Goal: Answer question/provide support: Share knowledge or assist other users

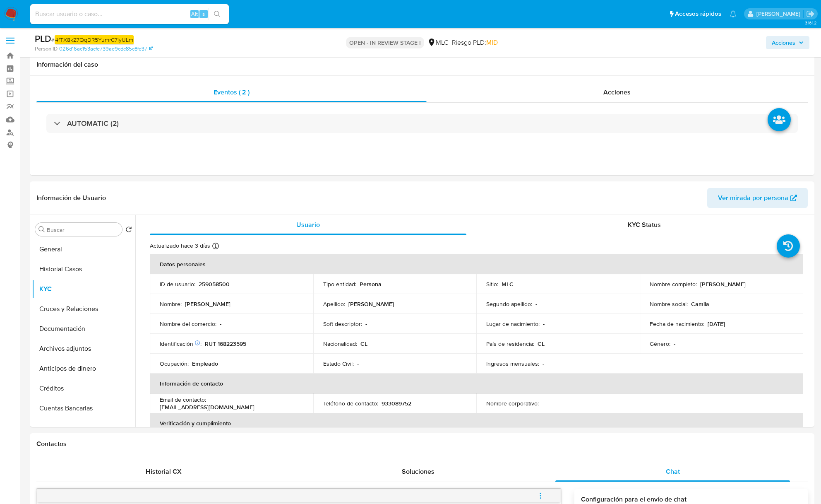
select select "10"
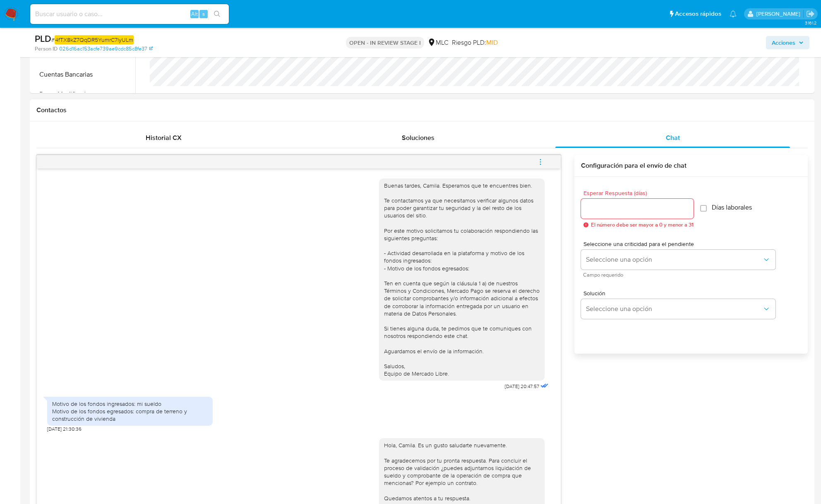
scroll to position [341, 0]
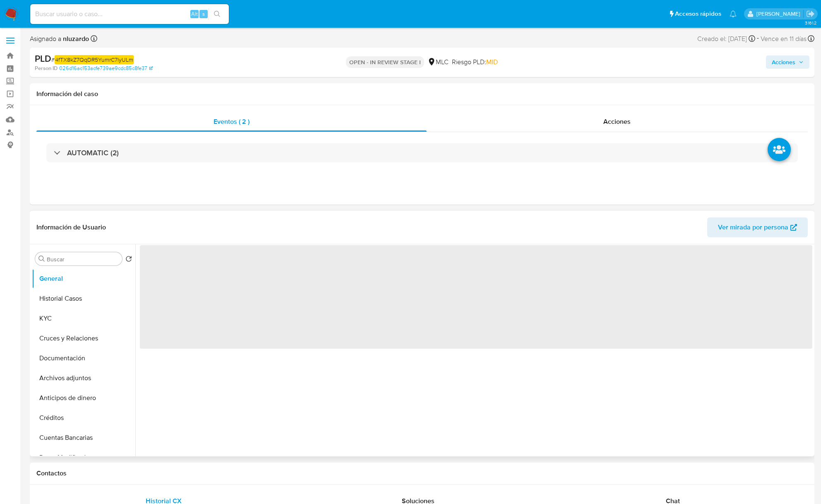
select select "10"
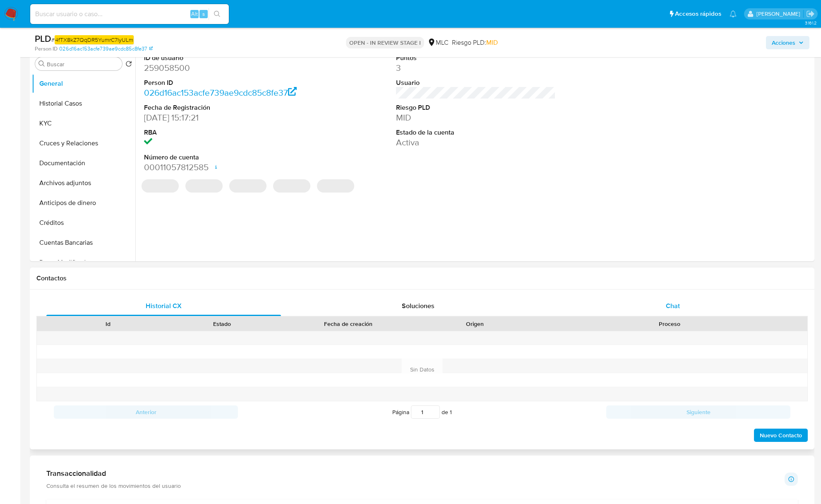
click at [633, 296] on div "Chat" at bounding box center [672, 306] width 235 height 20
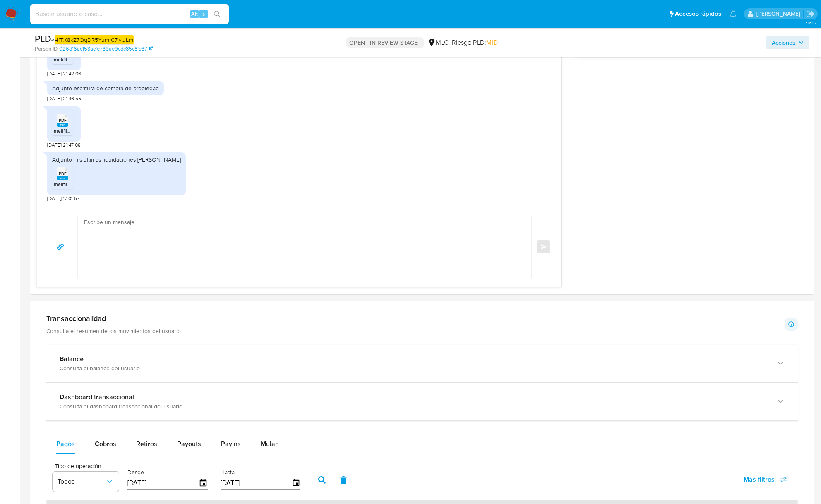
scroll to position [662, 0]
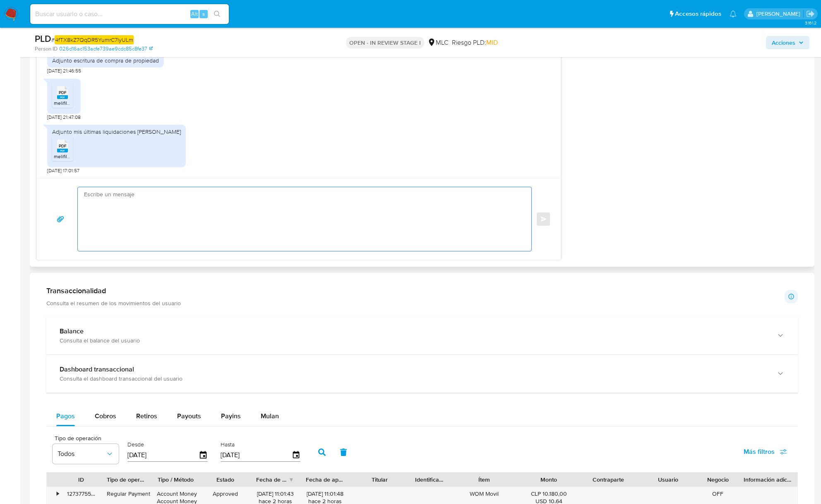
click at [123, 214] on textarea at bounding box center [302, 219] width 437 height 64
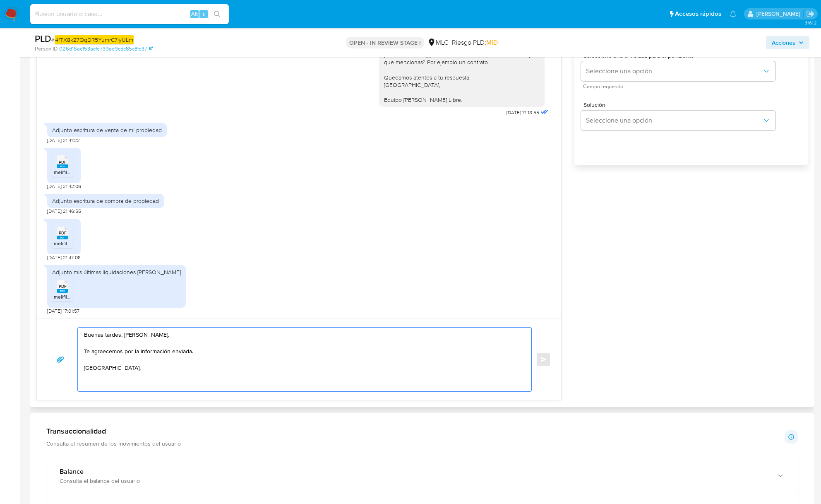
scroll to position [497, 0]
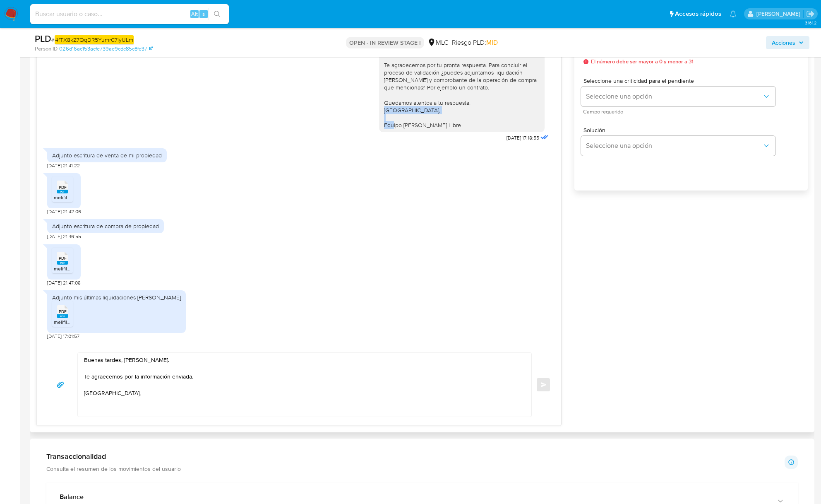
copy div "Equipo de Mercado Libre."
drag, startPoint x: 450, startPoint y: 128, endPoint x: 381, endPoint y: 139, distance: 70.4
click at [379, 135] on div "Hola, Camila. Es un gusto saludarte nuevamente. Te agradecemos por tu pronta re…" at bounding box center [464, 90] width 171 height 107
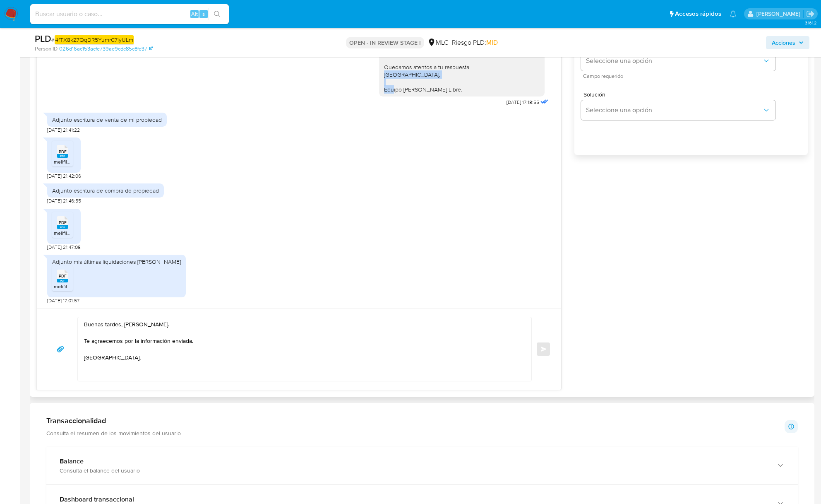
scroll to position [552, 0]
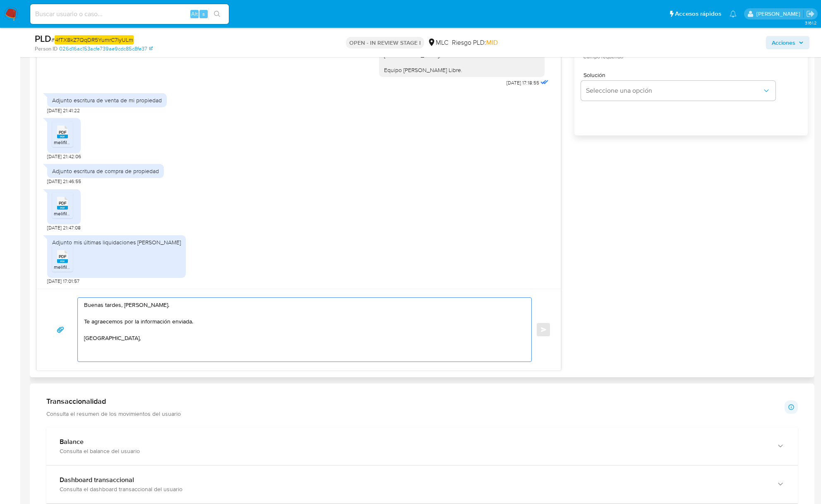
click at [156, 349] on textarea "Buenas tardes, Camila. Te agraecemos por la información enviada. Saluddos," at bounding box center [302, 330] width 437 height 64
paste textarea "Equipo de Mercado Libre."
click at [178, 324] on textarea "Buenas tardes, Camila. Te agraecemos por la información enviada. Saluddos, Equi…" at bounding box center [302, 330] width 437 height 64
click at [178, 325] on textarea "Buenas tardes, Camila. Te agraecemos por la información enviada. Saluddos, Equi…" at bounding box center [302, 330] width 437 height 64
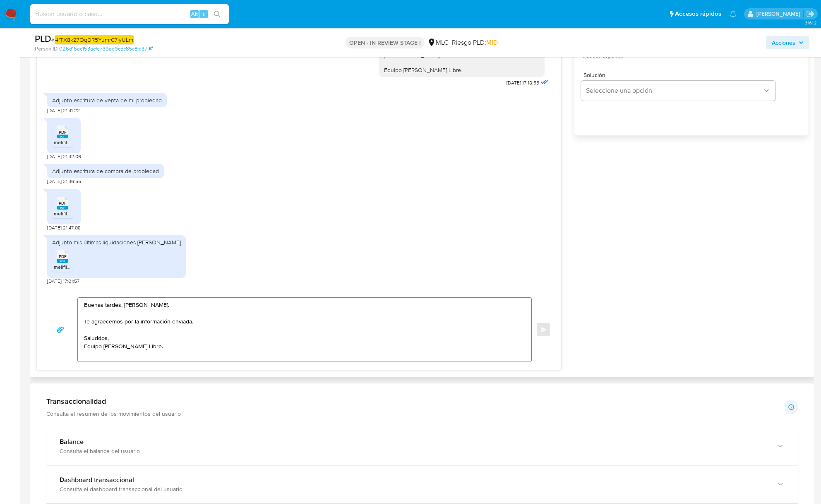
click at [125, 328] on textarea "Buenas tardes, Camila. Te agraecemos por la información enviada. Saluddos, Equi…" at bounding box center [302, 330] width 437 height 64
click at [115, 322] on textarea "Buenas tardes, Camila. Te agraecemos por la información enviada. Saluddos, Equi…" at bounding box center [302, 330] width 437 height 64
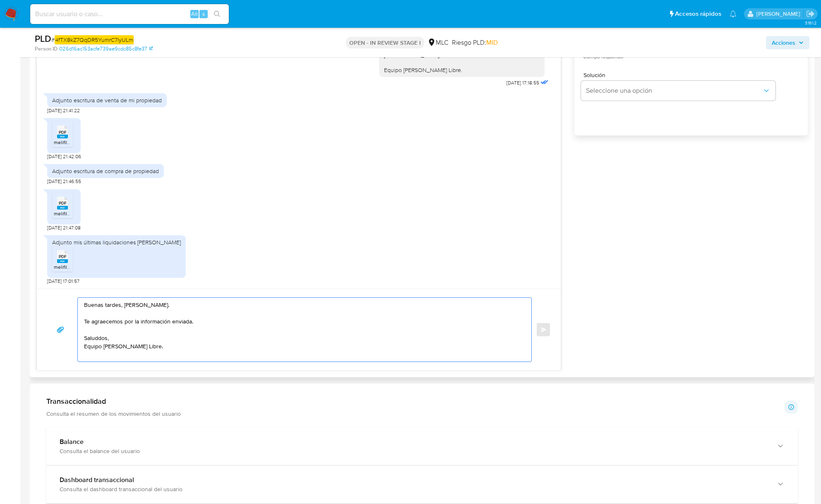
click at [115, 322] on textarea "Buenas tardes, Camila. Te agraecemos por la información enviada. Saluddos, Equi…" at bounding box center [302, 330] width 437 height 64
click at [201, 330] on textarea "Buenas tardes, Camila. Te agraecemos por la información enviada. Saluddos, Equi…" at bounding box center [302, 330] width 437 height 64
click at [96, 341] on textarea "Buenas tardes, Camila. Te agraecemos por la información enviada. Saluddos, Equi…" at bounding box center [302, 330] width 437 height 64
click at [154, 339] on textarea "Buenas tardes, Camila. Te agraecemos por la información enviada. Saludos, Equip…" at bounding box center [302, 330] width 437 height 64
drag, startPoint x: 105, startPoint y: 325, endPoint x: 75, endPoint y: 298, distance: 39.9
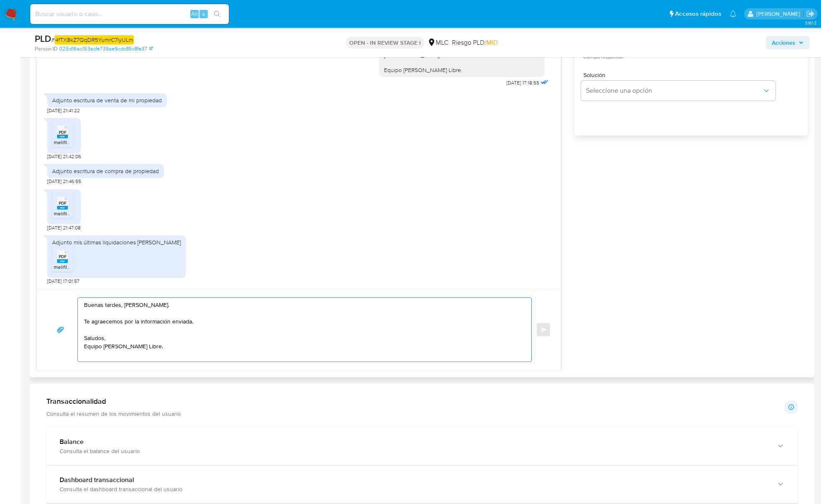
click at [75, 298] on div "Buenas tardes, Camila. Te agraecemos por la información enviada. Saludos, Equip…" at bounding box center [299, 329] width 504 height 65
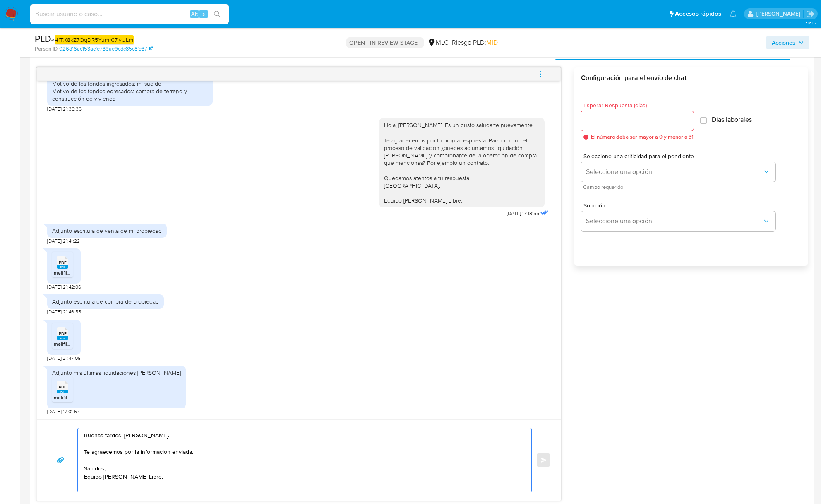
scroll to position [331, 0]
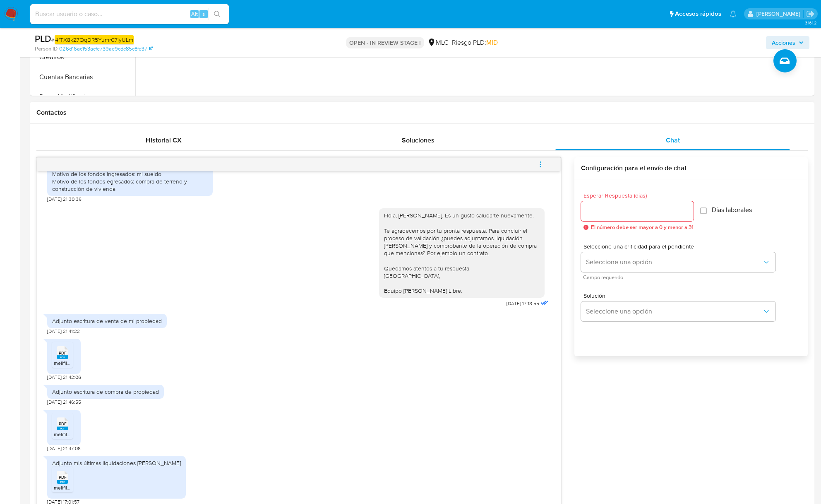
type textarea "Buenas tardes, Camila. Te agraecemos por la información enviada. Saludos, Equip…"
click at [618, 209] on input "Esperar Respuesta (días)" at bounding box center [637, 211] width 113 height 11
type input "0"
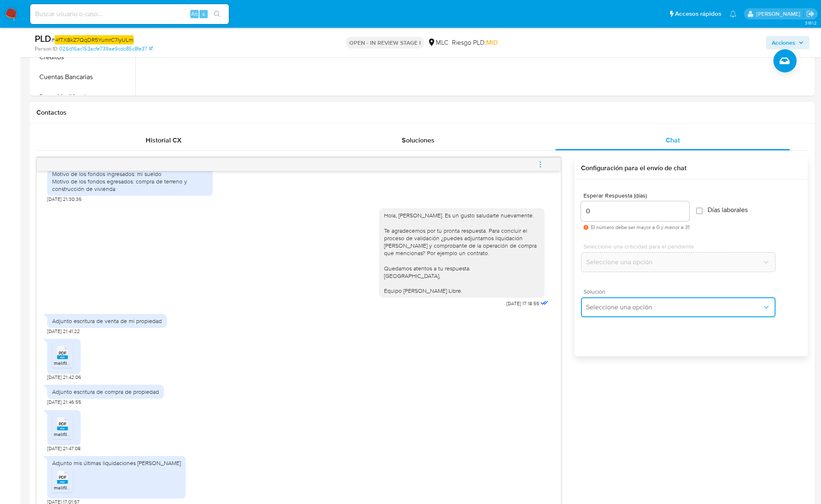
click at [624, 305] on span "Seleccione una opción" at bounding box center [674, 307] width 176 height 8
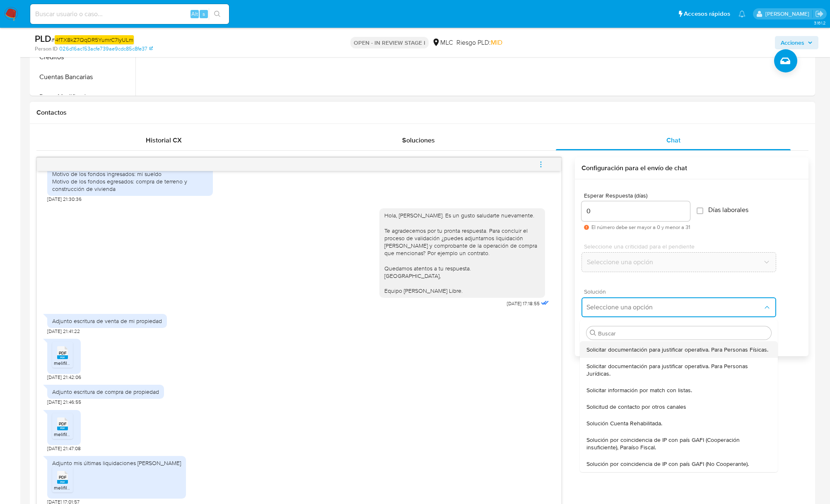
click at [596, 353] on span "Solicitar documentación para justificar operativa. Para Personas Físicas." at bounding box center [677, 349] width 182 height 7
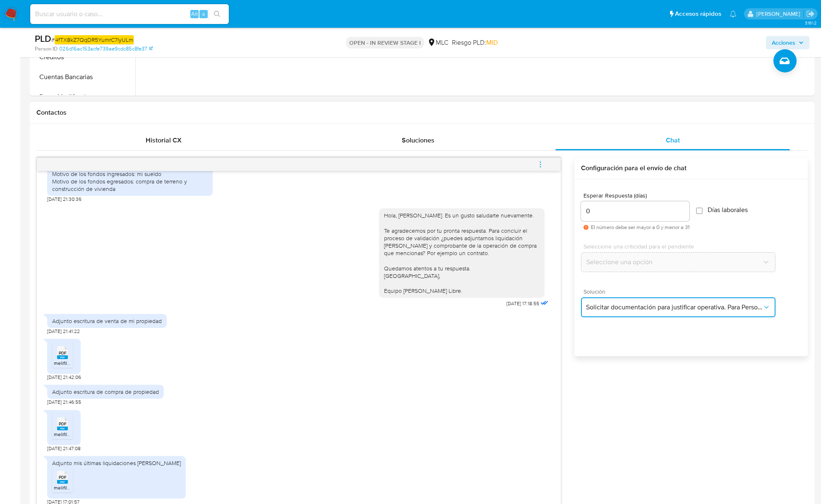
scroll to position [607, 0]
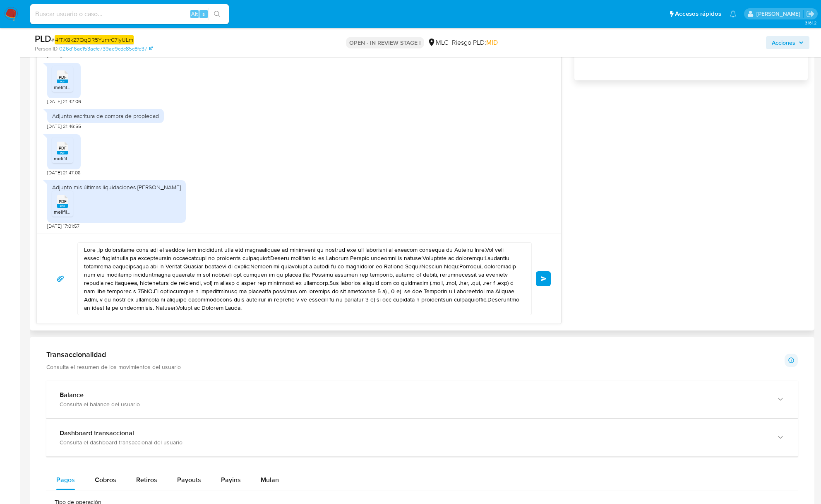
click at [183, 287] on textarea at bounding box center [302, 279] width 437 height 72
paste textarea "Buenas tardes, Camila. Te agraecemos por la información enviada. Saludos,"
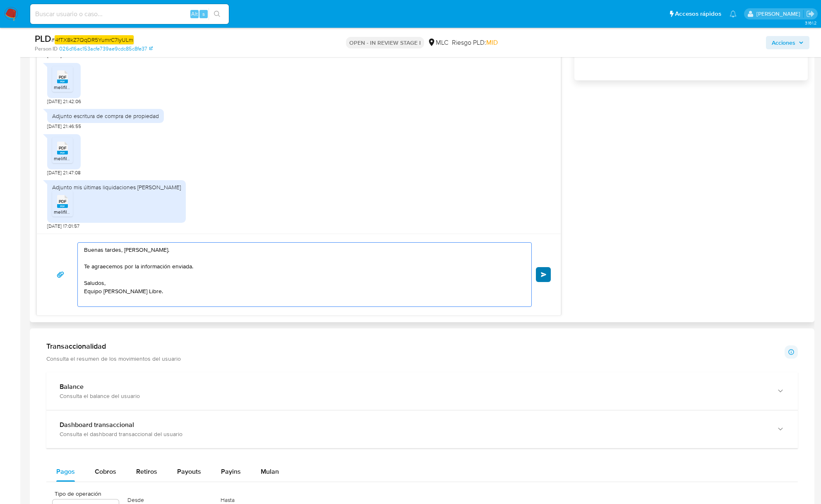
type textarea "Buenas tardes, Camila. Te agraecemos por la información enviada. Saludos, Equip…"
click at [546, 279] on button "Enviar" at bounding box center [543, 274] width 15 height 15
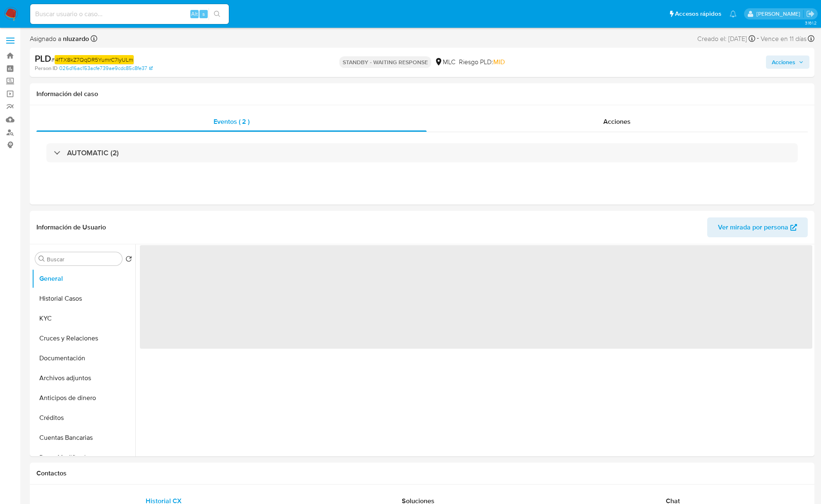
select select "10"
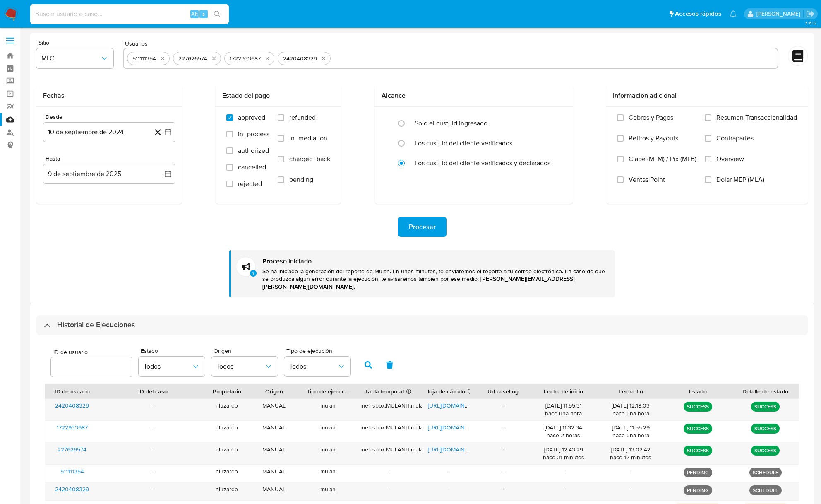
select select "10"
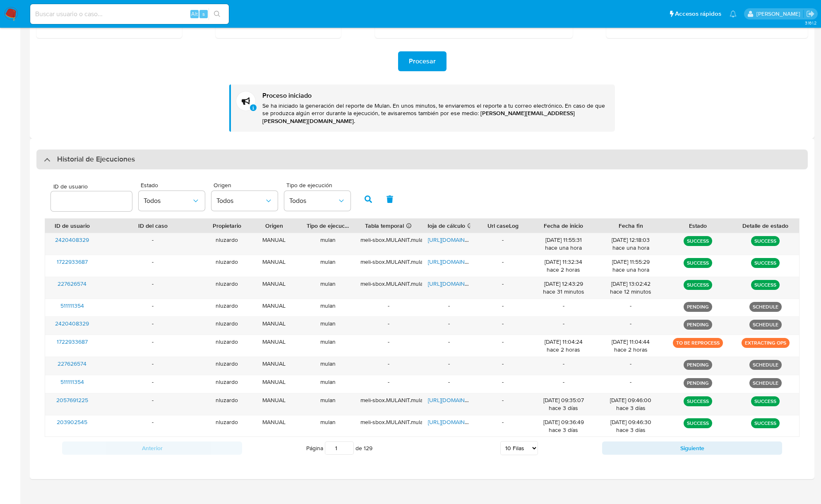
click at [60, 154] on h3 "Historial de Ejecuciones" at bounding box center [96, 159] width 78 height 10
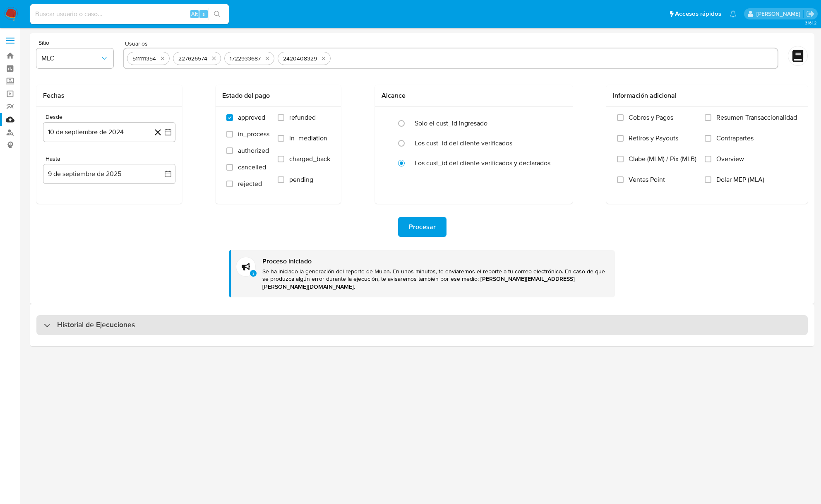
scroll to position [0, 0]
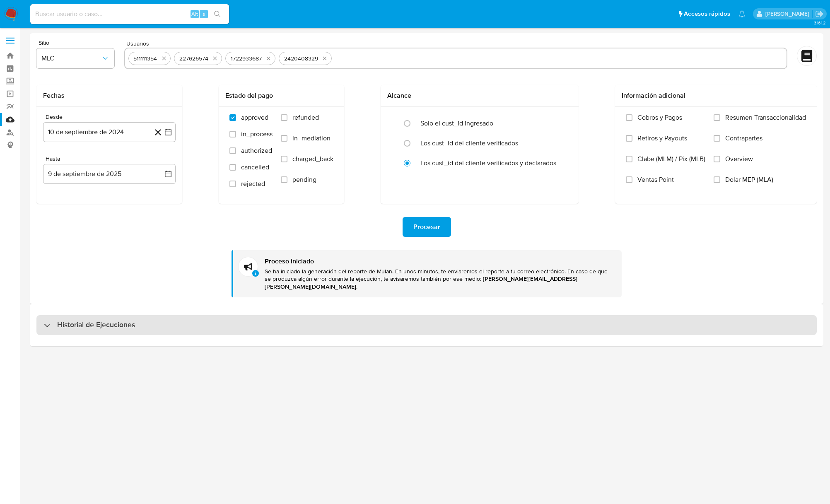
click at [74, 320] on h3 "Historial de Ejecuciones" at bounding box center [96, 325] width 78 height 10
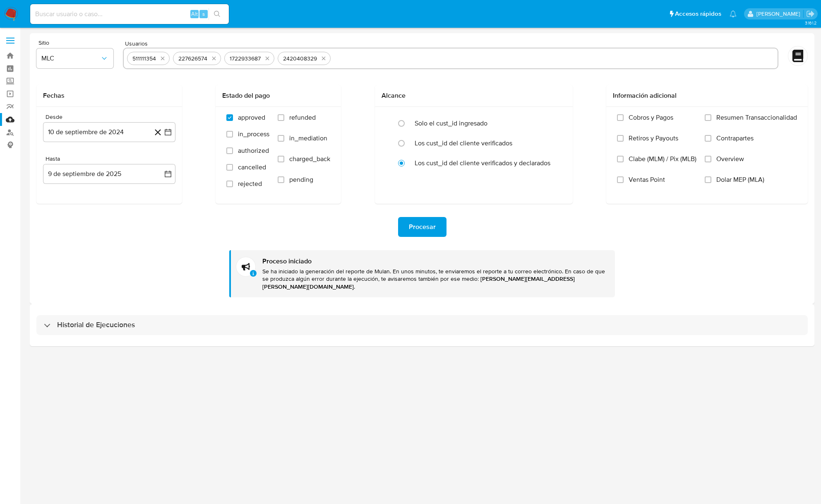
select select "10"
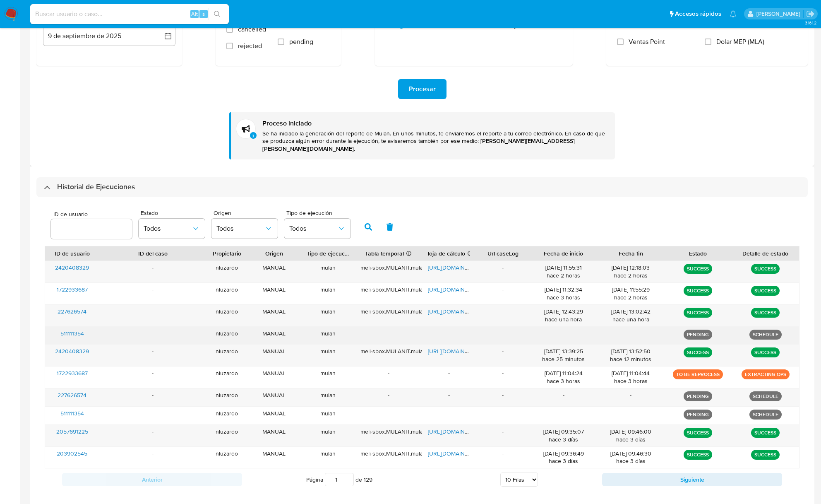
scroll to position [173, 0]
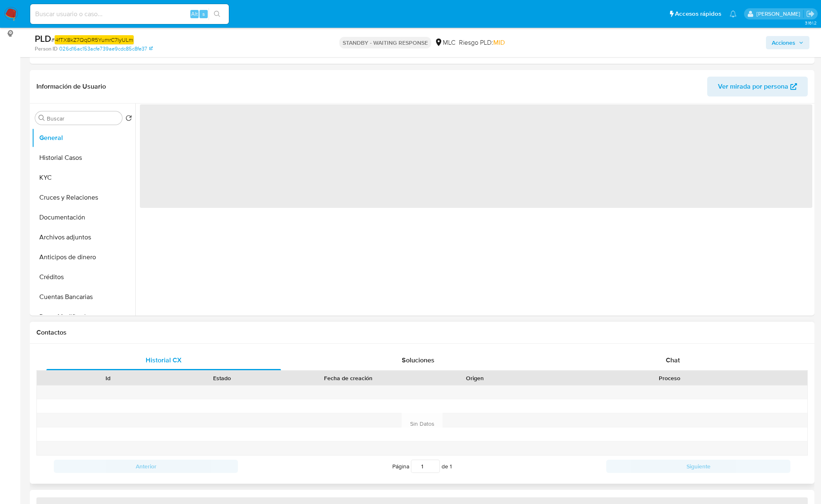
scroll to position [166, 0]
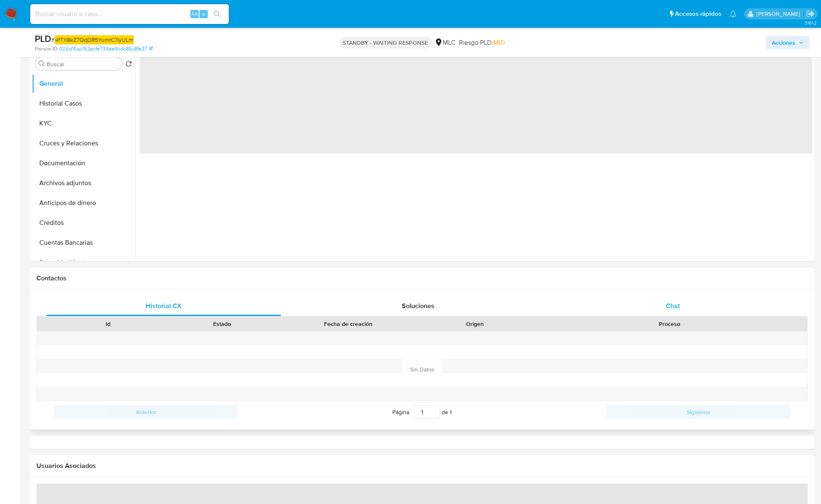
click at [662, 310] on div "Chat" at bounding box center [672, 306] width 235 height 20
select select "10"
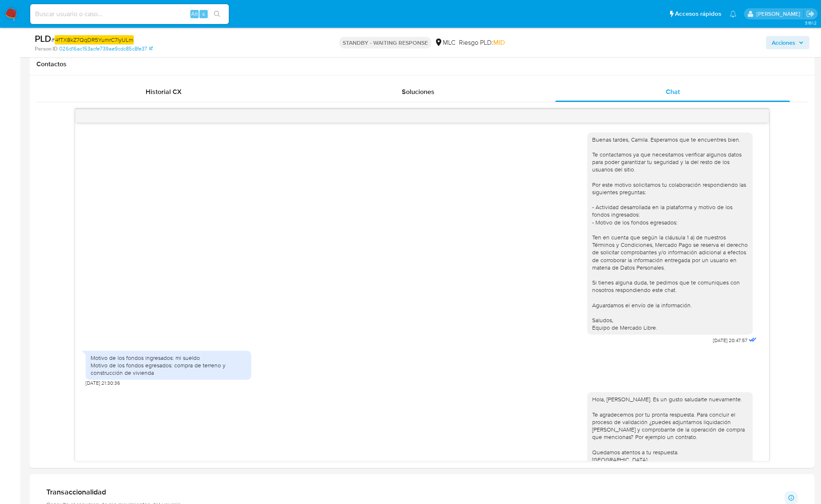
scroll to position [386, 0]
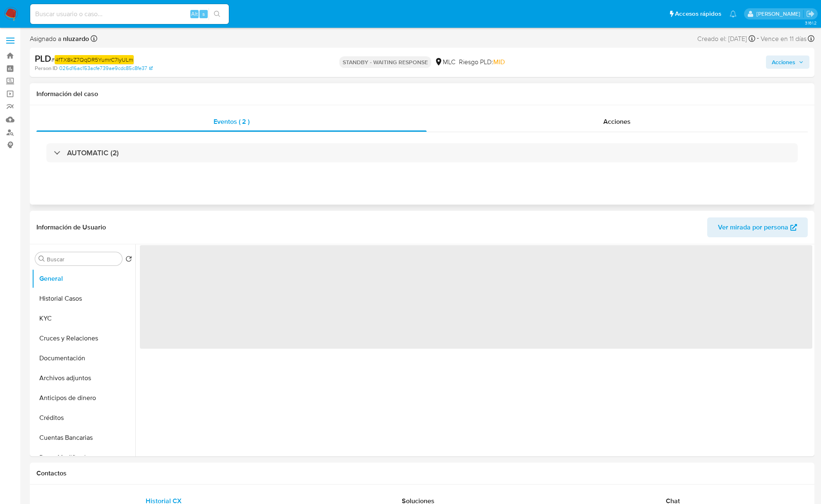
select select "10"
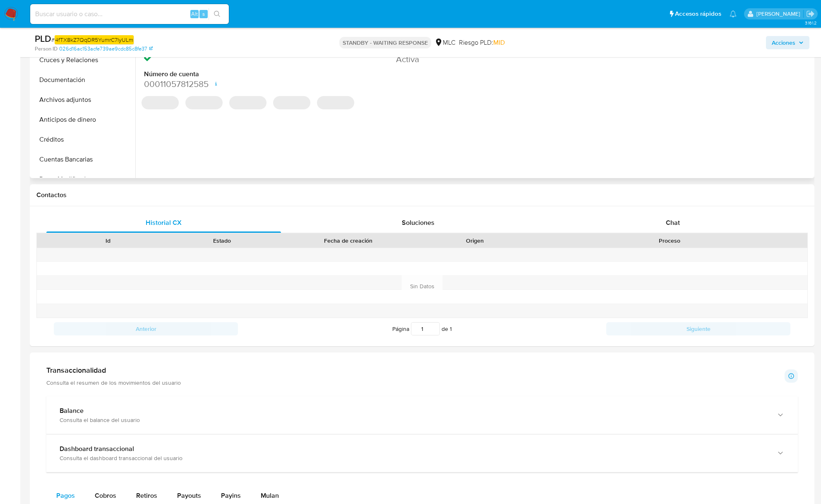
scroll to position [276, 0]
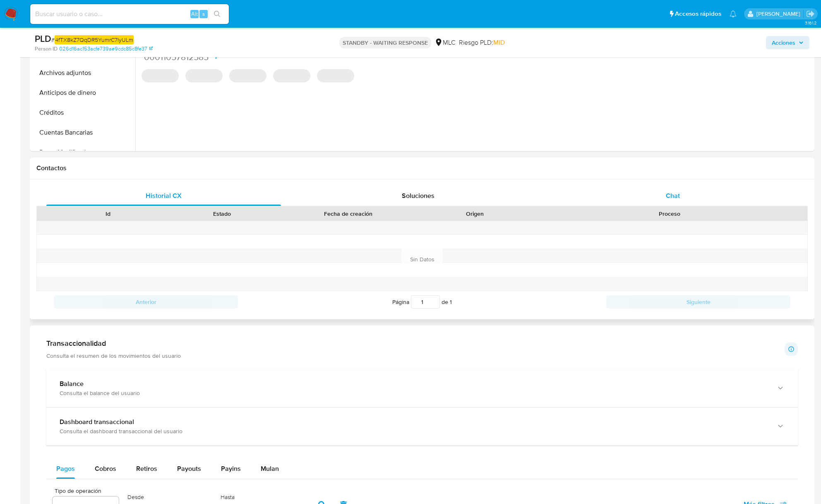
click at [651, 196] on div "Chat" at bounding box center [672, 196] width 235 height 20
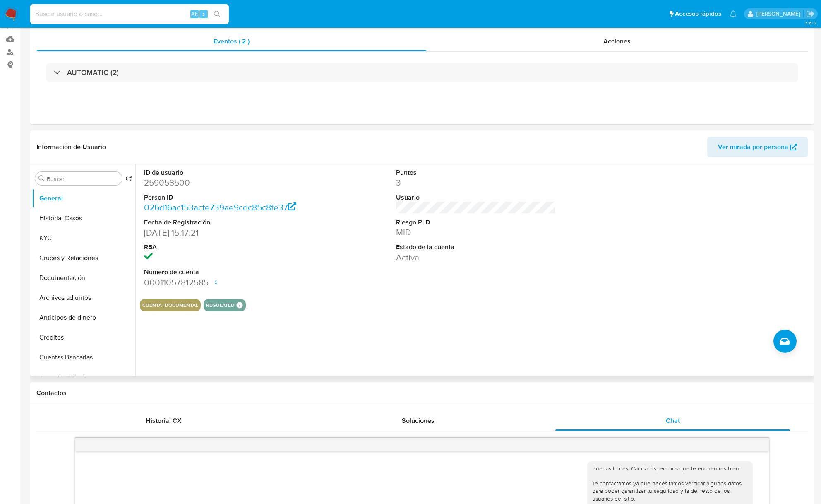
scroll to position [0, 0]
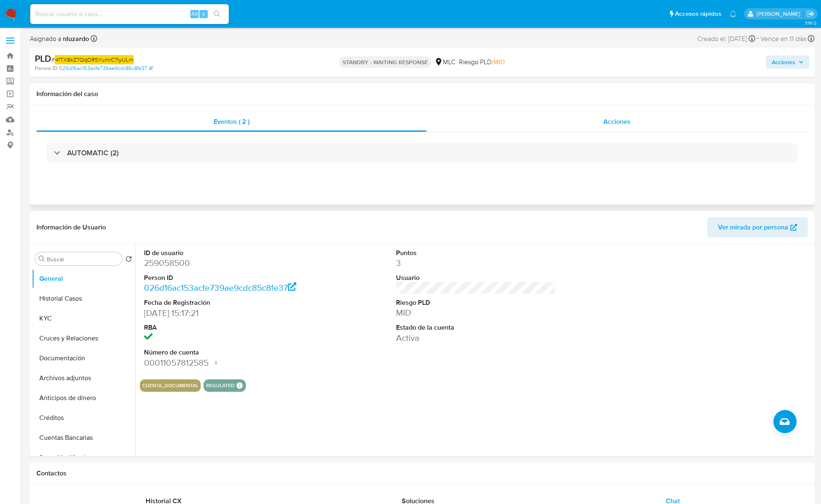
click at [601, 118] on div "Acciones" at bounding box center [618, 122] width 382 height 20
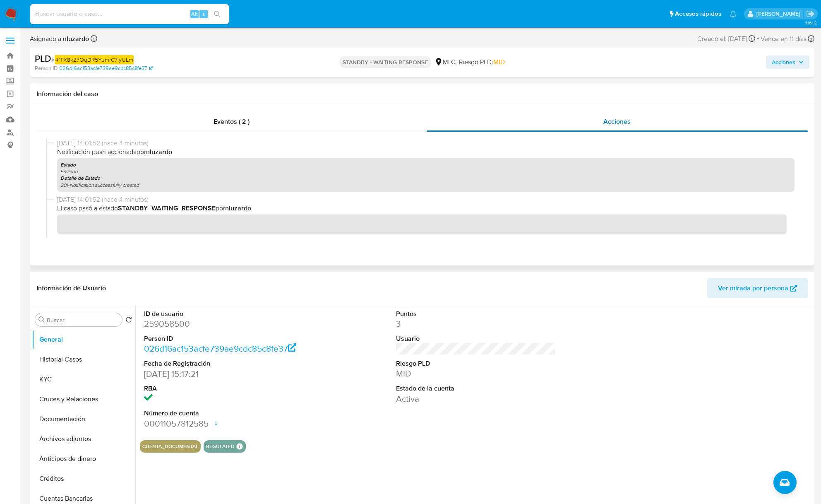
click at [635, 122] on div "Acciones" at bounding box center [618, 122] width 382 height 20
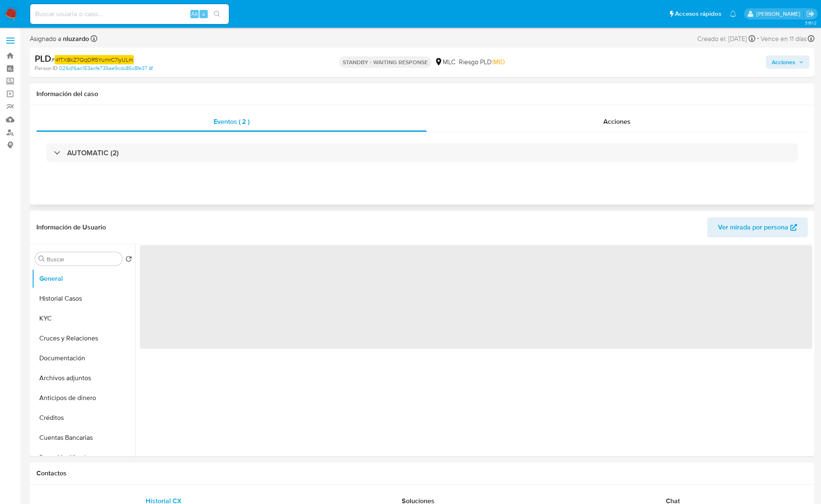
select select "10"
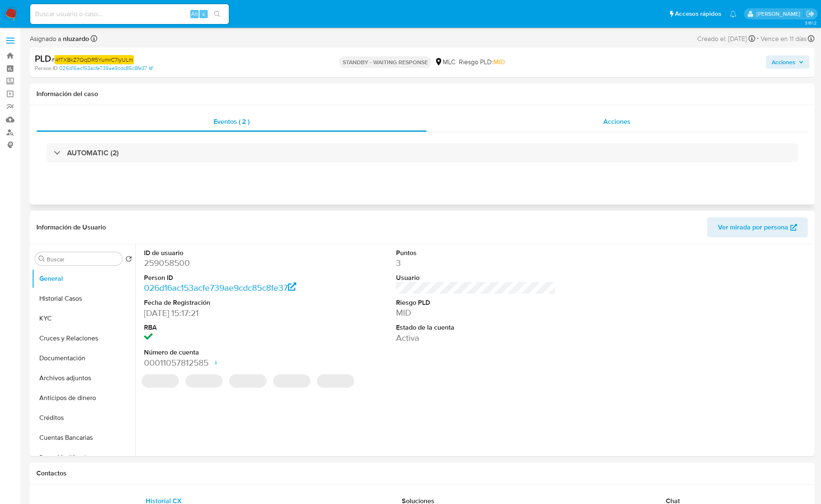
click at [643, 127] on div "Acciones" at bounding box center [618, 122] width 382 height 20
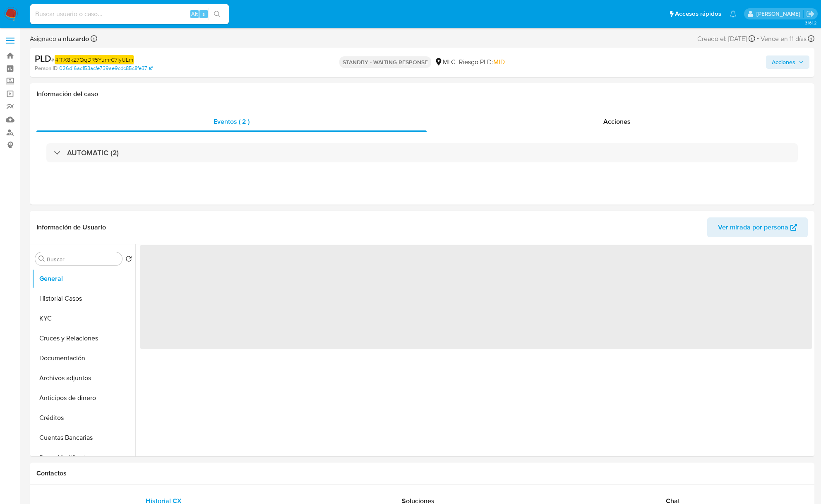
select select "10"
click at [596, 119] on div "Acciones" at bounding box center [618, 122] width 382 height 20
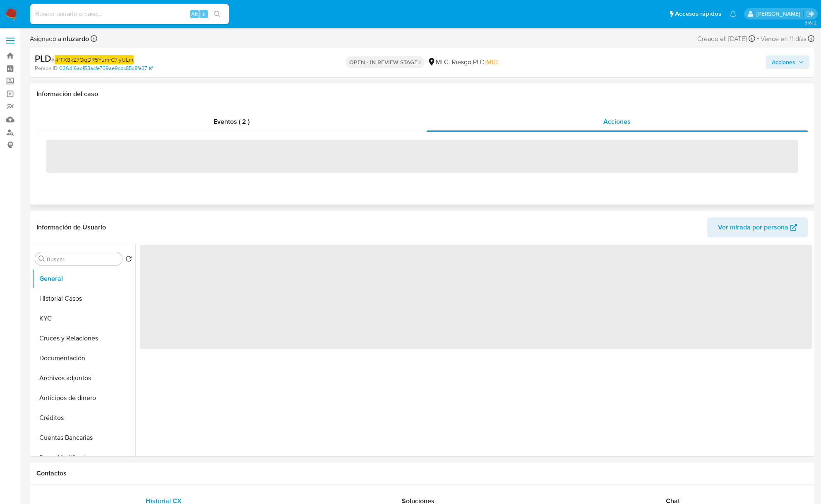
select select "10"
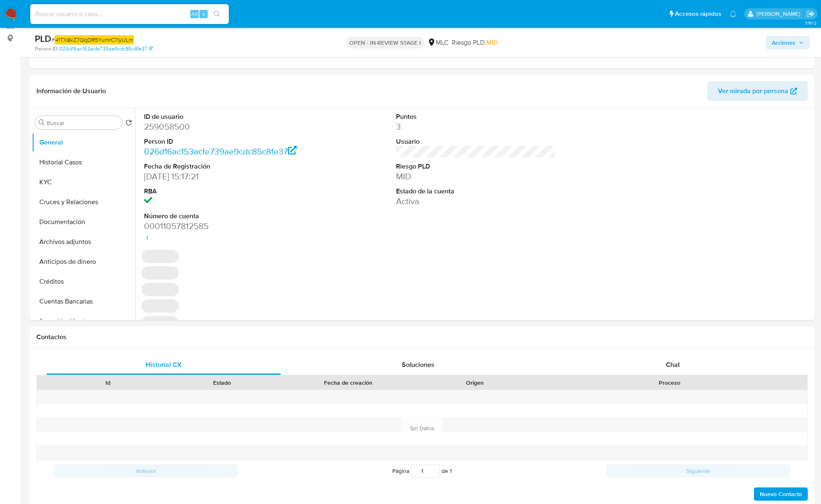
scroll to position [110, 0]
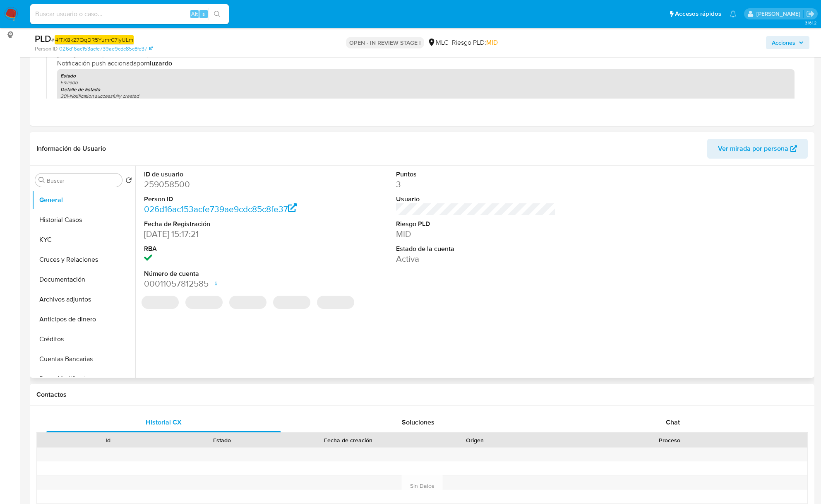
click at [678, 362] on div "ID de usuario 259058500 Person ID 026d16ac153acfe739ae9cdc85c8fe37 Fecha de Reg…" at bounding box center [473, 272] width 677 height 212
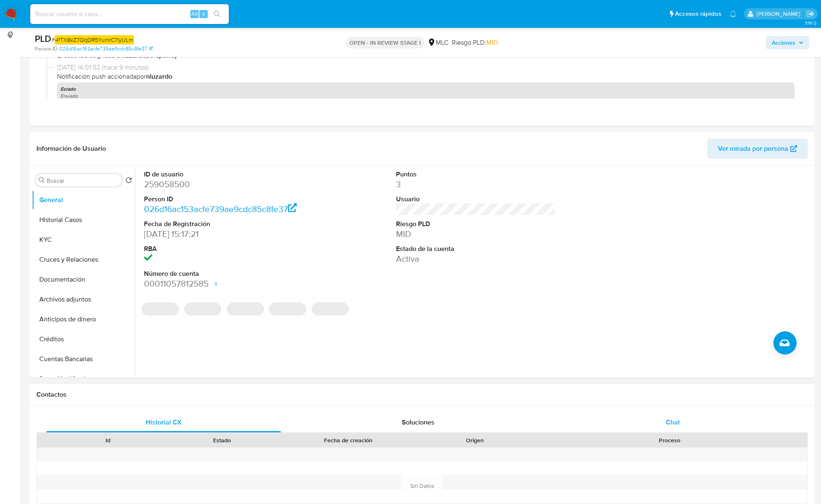
click at [676, 421] on span "Chat" at bounding box center [673, 422] width 14 height 10
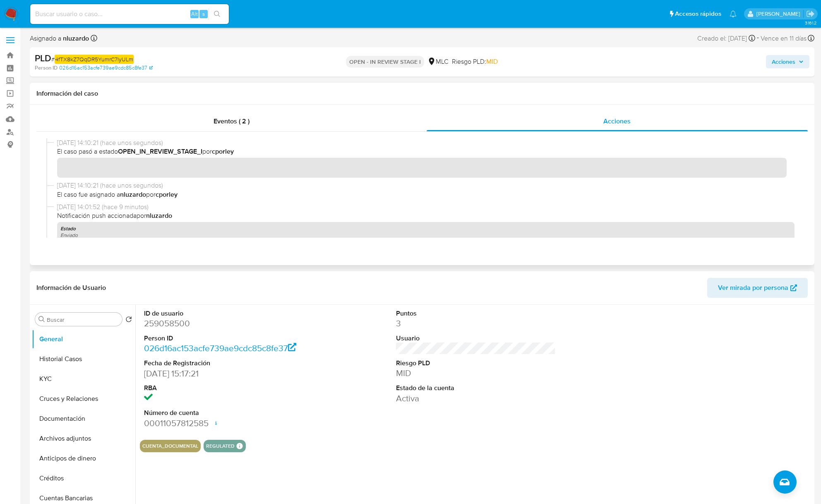
scroll to position [0, 0]
click at [58, 320] on input "Buscar" at bounding box center [83, 319] width 72 height 7
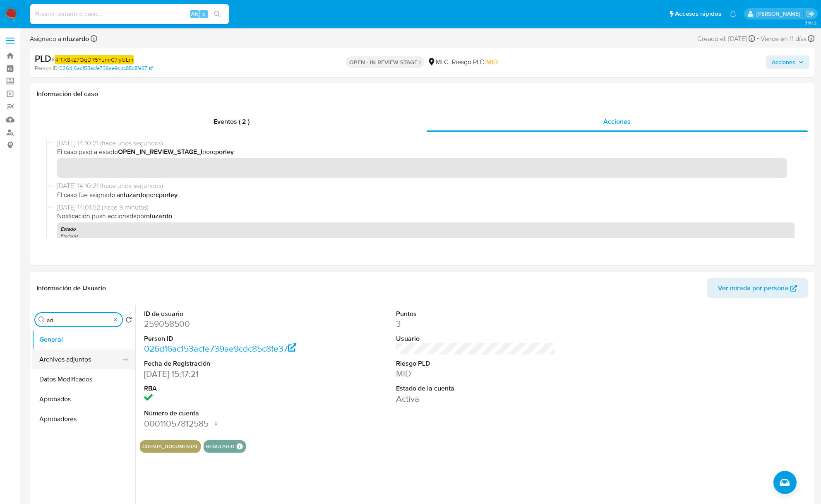
type input "ad"
click at [71, 355] on button "Archivos adjuntos" at bounding box center [80, 359] width 97 height 20
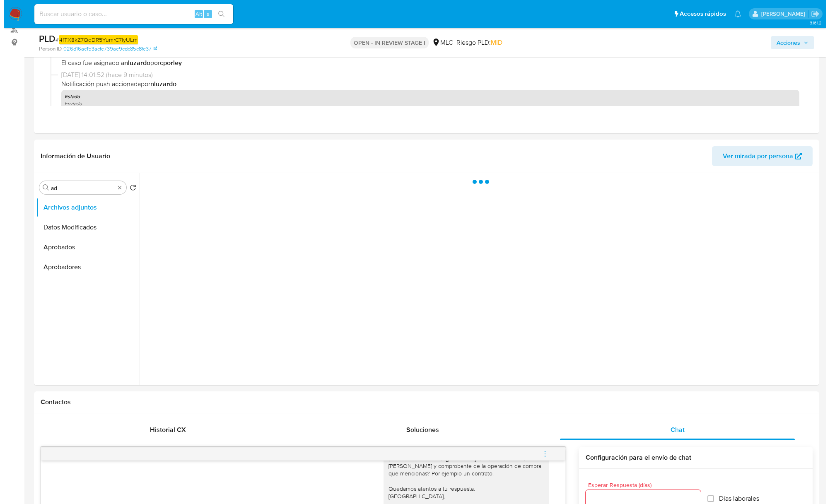
scroll to position [110, 0]
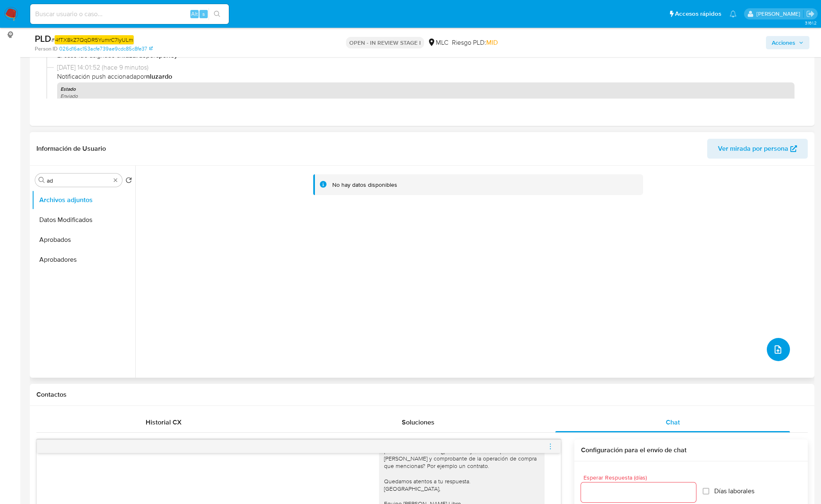
click at [773, 353] on icon "upload-file" at bounding box center [778, 349] width 10 height 10
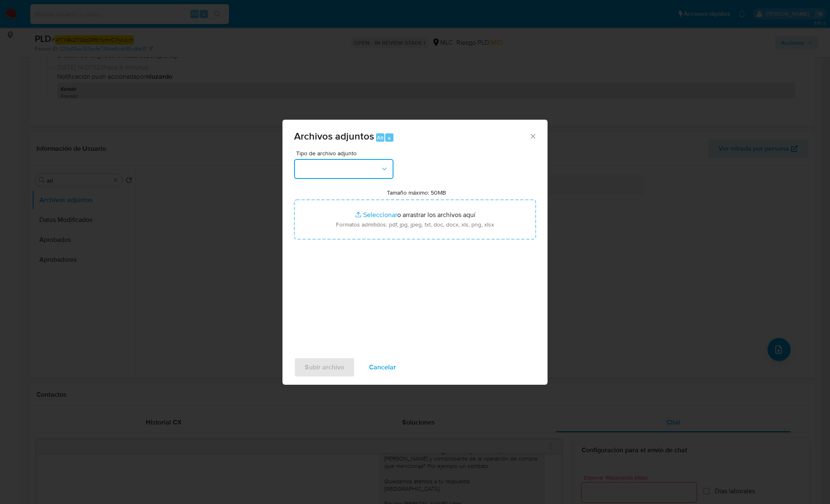
click at [375, 162] on button "button" at bounding box center [343, 169] width 99 height 20
click at [341, 229] on div "OTROS" at bounding box center [341, 220] width 84 height 20
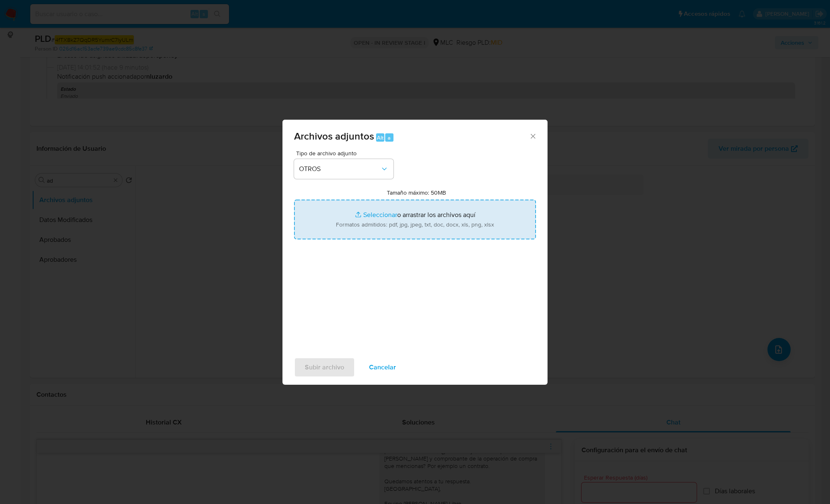
type input "C:\fakepath\259058500_dcdf3afe-c007-4fa1-a6e4-06738d61044a (1).pdf"
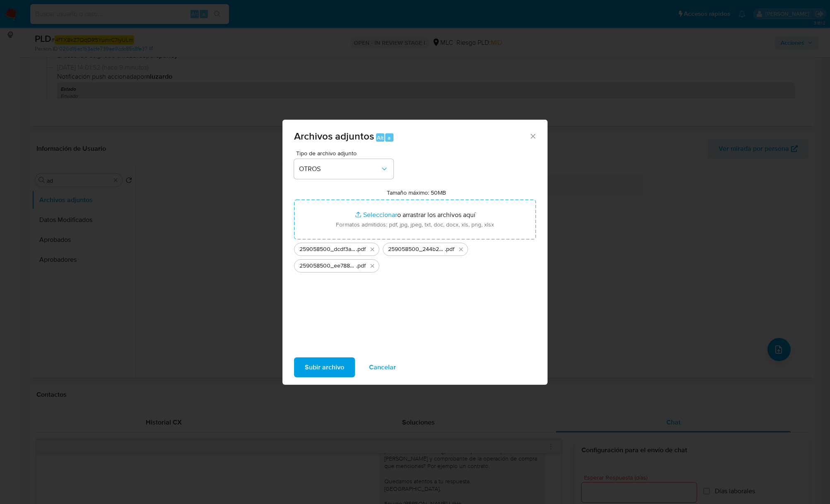
click at [313, 380] on div "Subir archivo Cancelar" at bounding box center [414, 366] width 265 height 31
click at [314, 376] on span "Subir archivo" at bounding box center [324, 367] width 39 height 18
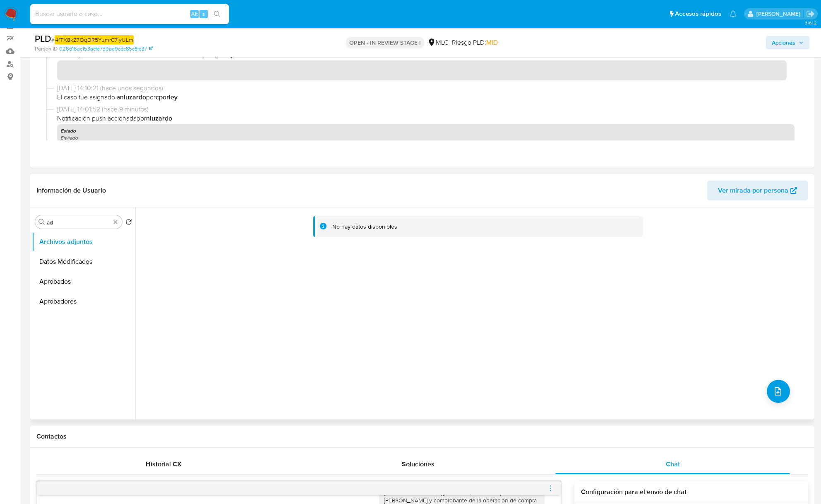
scroll to position [0, 0]
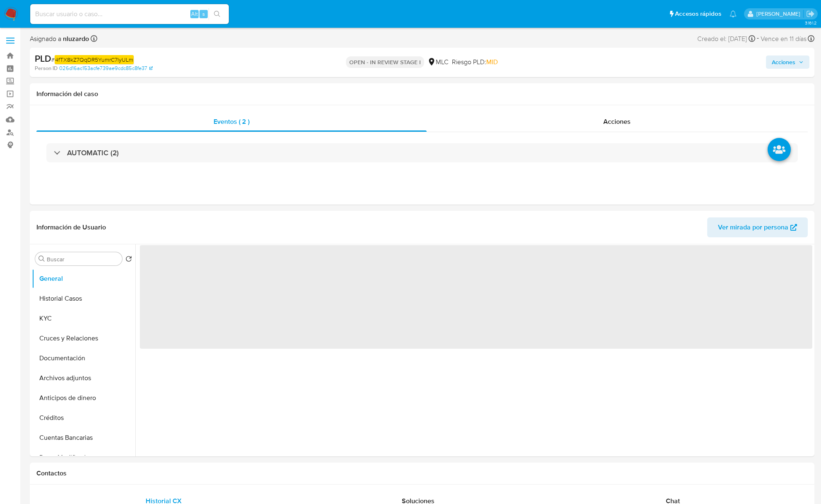
select select "10"
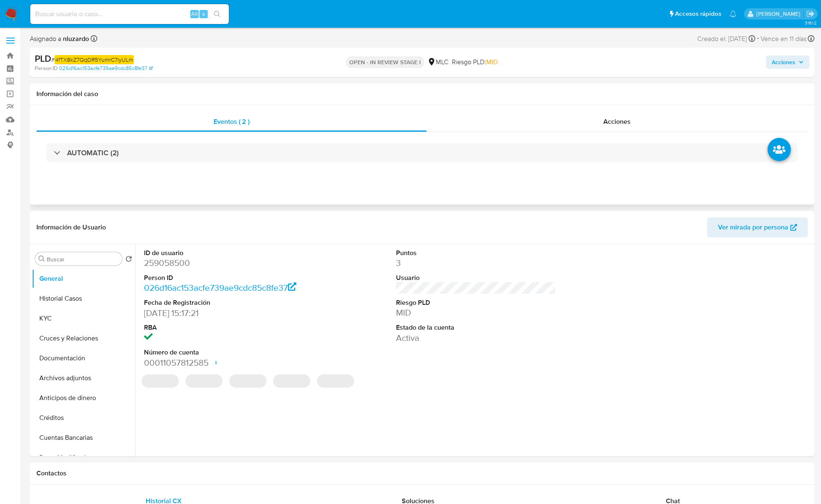
click at [575, 137] on div "AUTOMATIC (2)" at bounding box center [422, 152] width 772 height 41
click at [580, 127] on div "Acciones" at bounding box center [618, 122] width 382 height 20
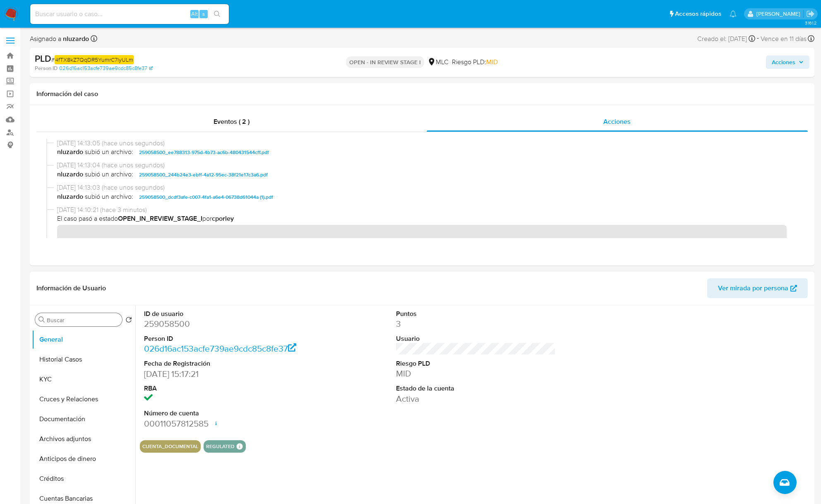
click at [63, 322] on input "Buscar" at bounding box center [83, 319] width 72 height 7
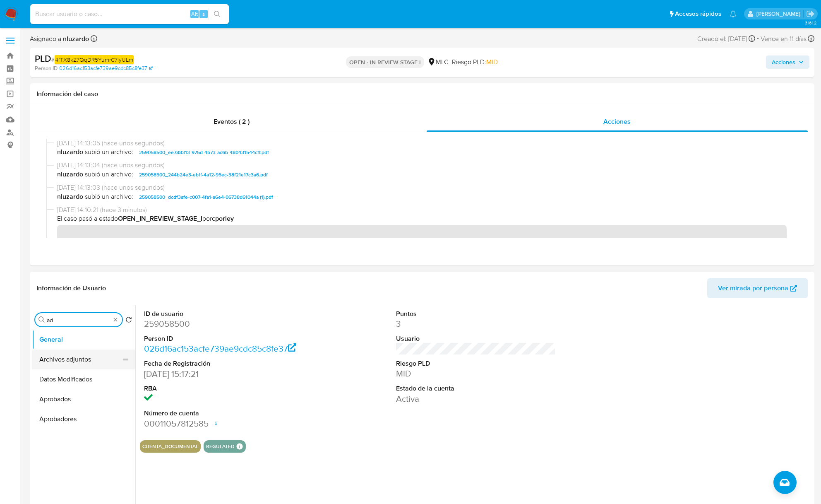
type input "ad"
click at [79, 363] on button "Archivos adjuntos" at bounding box center [80, 359] width 97 height 20
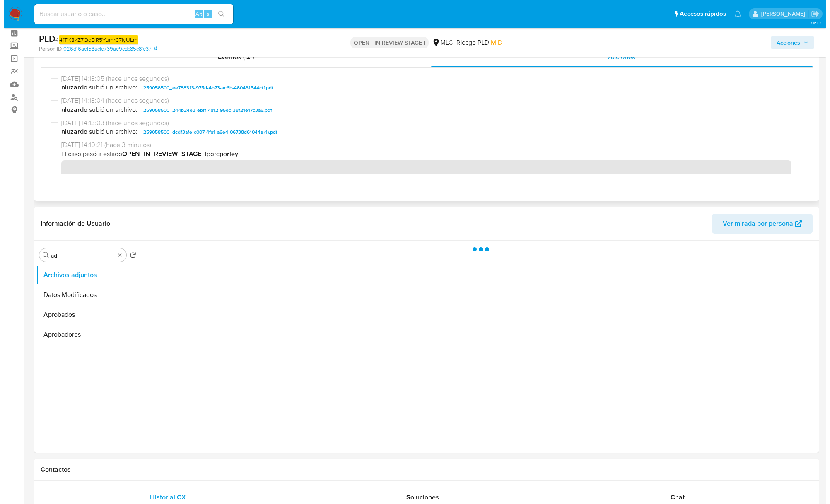
scroll to position [55, 0]
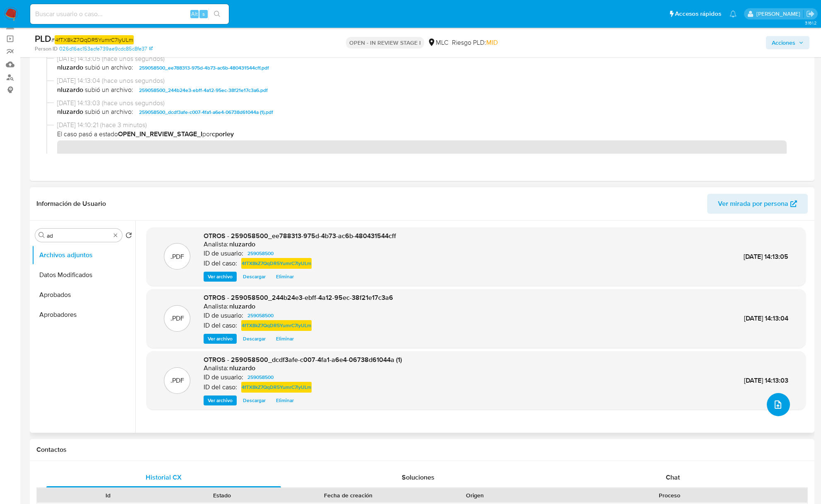
click at [777, 400] on icon "upload-file" at bounding box center [778, 404] width 10 height 10
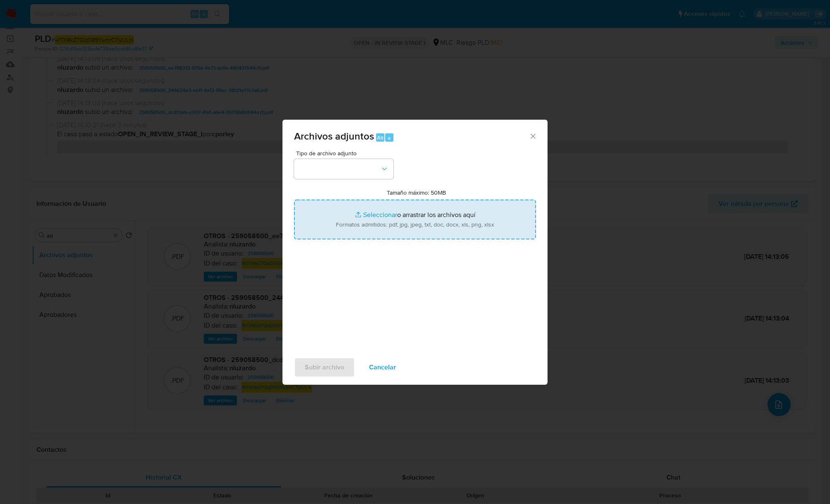
type input "C:\fakepath\259058500_Tablas Transaccionales 1.4.0.xlsx"
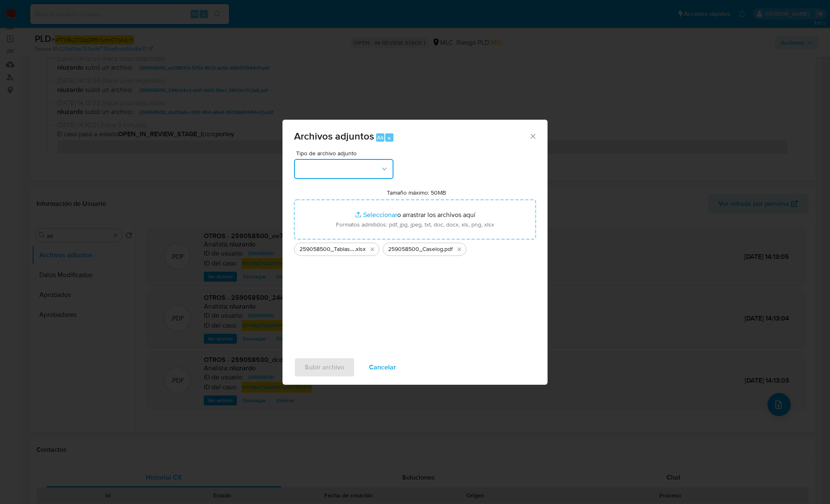
click at [387, 177] on button "button" at bounding box center [343, 169] width 99 height 20
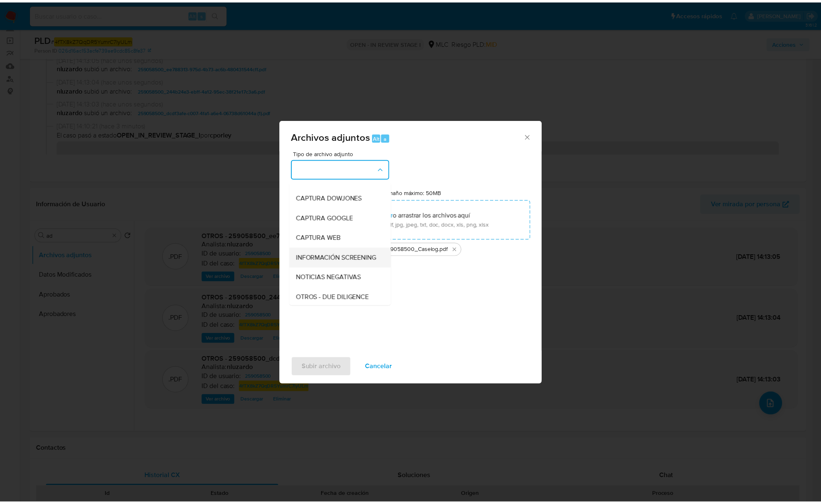
scroll to position [68, 0]
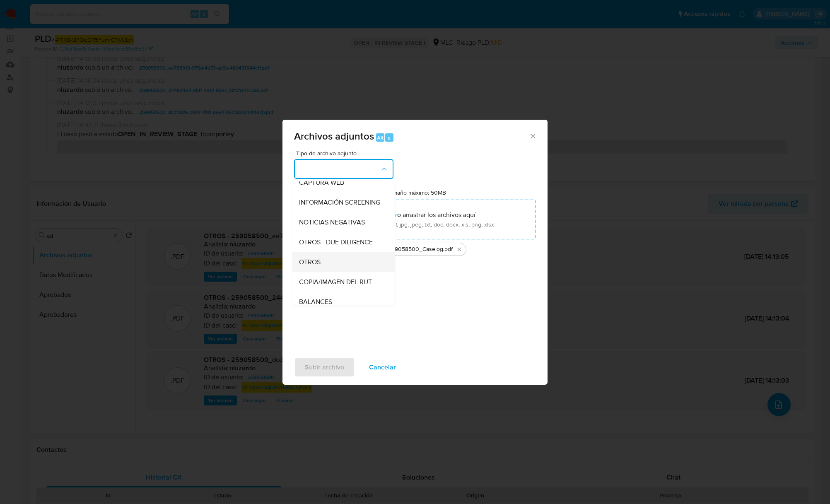
click at [336, 266] on div "OTROS" at bounding box center [341, 262] width 84 height 20
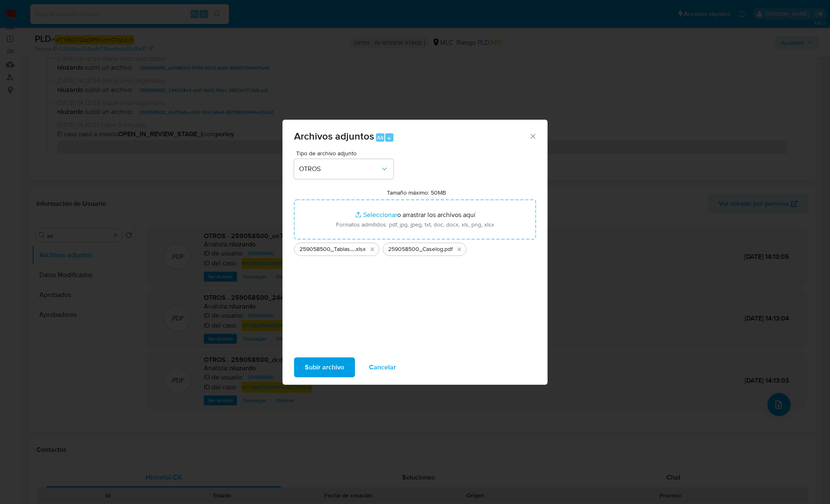
click at [330, 366] on span "Subir archivo" at bounding box center [324, 367] width 39 height 18
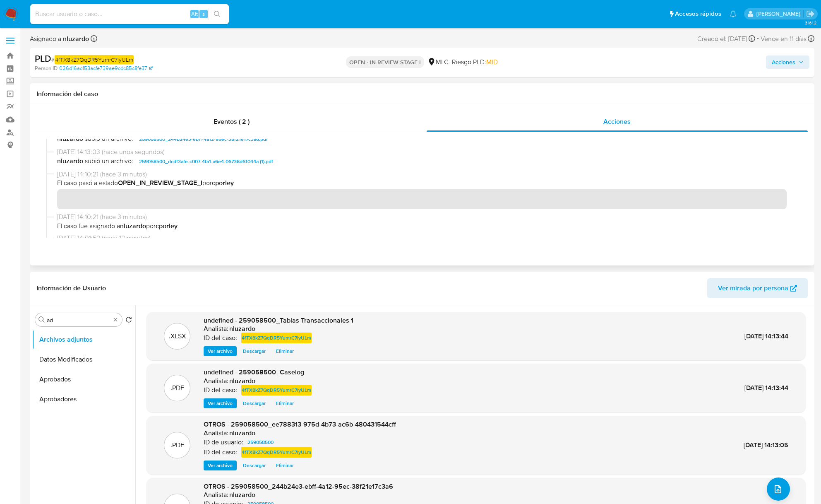
scroll to position [55, 0]
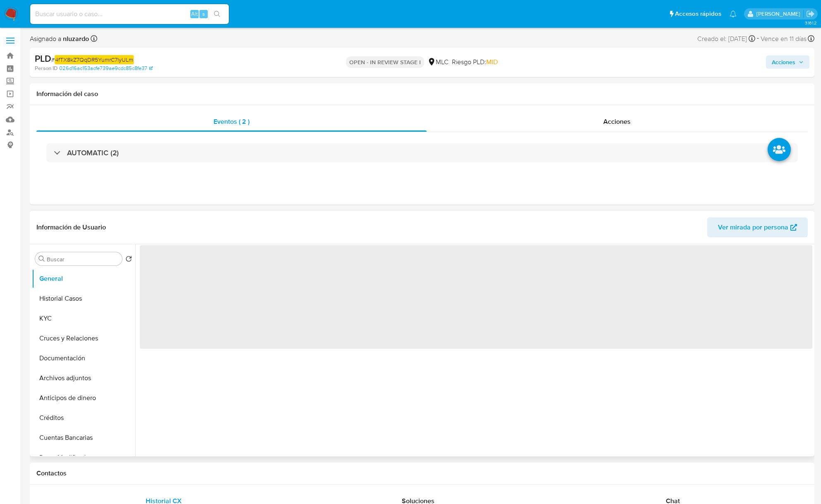
select select "10"
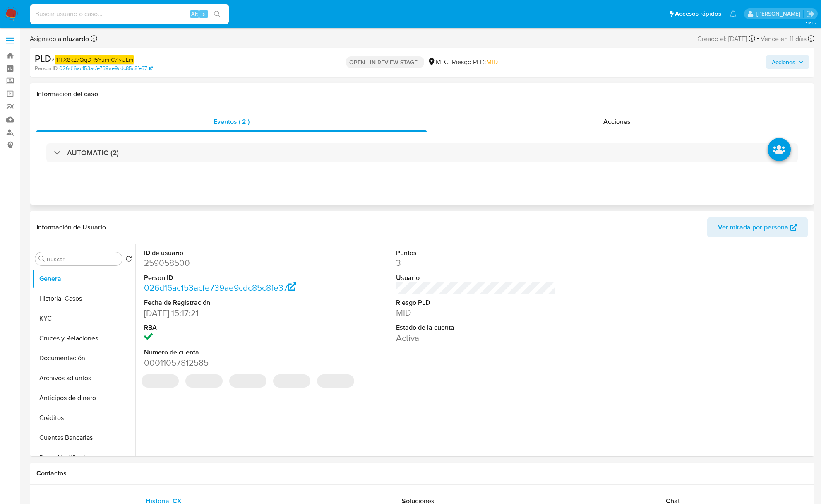
click at [589, 134] on div "Eventos ( 2 ) Acciones AUTOMATIC (2)" at bounding box center [422, 143] width 772 height 62
click at [585, 132] on div "AUTOMATIC (2)" at bounding box center [422, 152] width 772 height 41
click at [587, 126] on div "Acciones" at bounding box center [618, 122] width 382 height 20
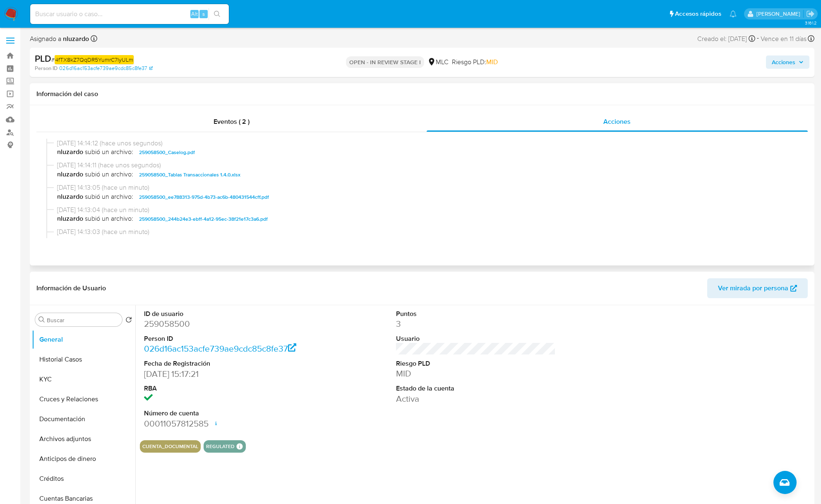
click at [205, 158] on div "[DATE] 14:14:12 (hace unos segundos) nluzardo subió un archivo: 259058500_Casel…" at bounding box center [422, 150] width 752 height 22
click at [794, 68] on span "Acciones" at bounding box center [784, 61] width 24 height 13
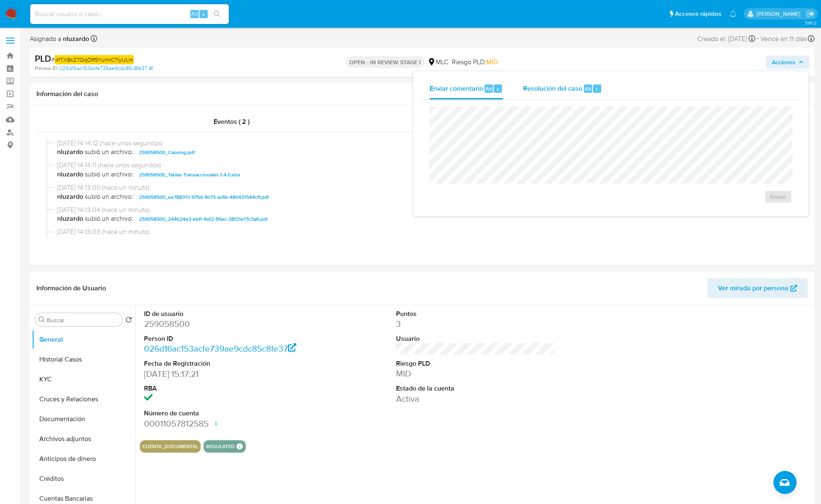
click at [568, 87] on span "Resolución del caso" at bounding box center [552, 89] width 59 height 10
click at [593, 195] on div "No ROI ROI Proposal" at bounding box center [610, 203] width 349 height 23
drag, startPoint x: 757, startPoint y: 219, endPoint x: 586, endPoint y: 212, distance: 171.5
click at [592, 219] on div "No ROI ROI Proposal" at bounding box center [611, 163] width 363 height 115
click at [586, 212] on div "No ROI ROI Proposal" at bounding box center [610, 203] width 349 height 23
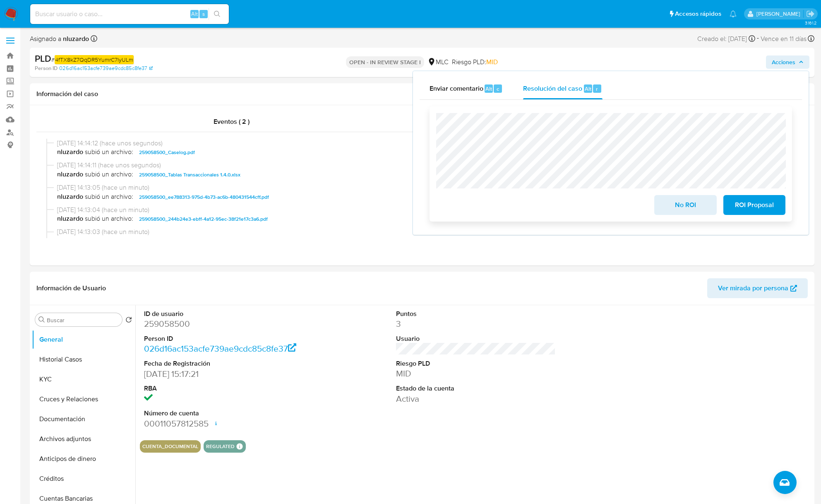
click at [726, 165] on div "No ROI ROI Proposal" at bounding box center [610, 164] width 349 height 102
click at [736, 161] on div "No ROI ROI Proposal" at bounding box center [610, 164] width 349 height 102
click at [761, 204] on span "ROI Proposal" at bounding box center [754, 205] width 41 height 18
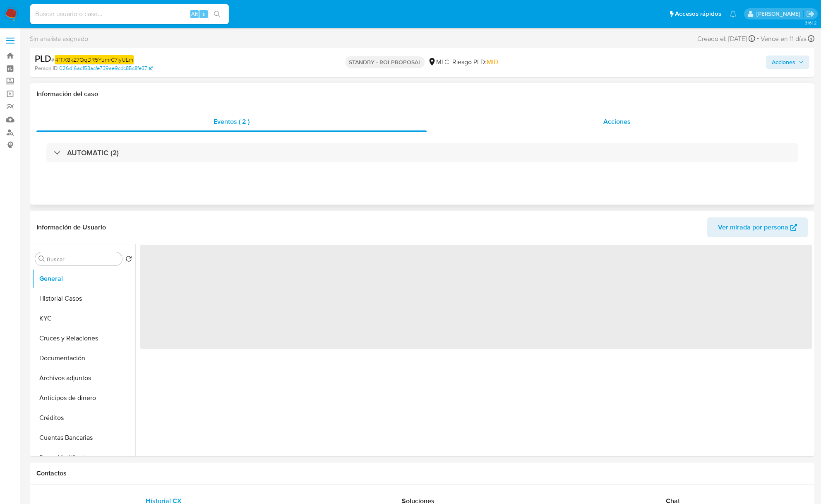
click at [630, 123] on span "Acciones" at bounding box center [617, 122] width 27 height 10
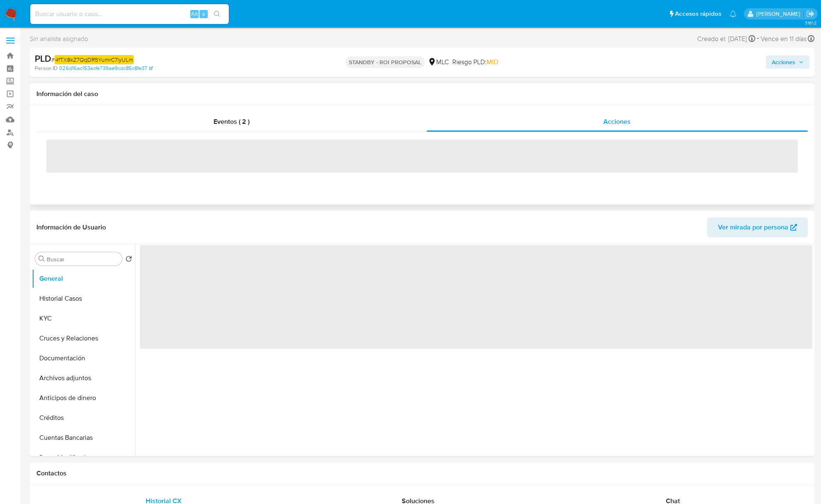
select select "10"
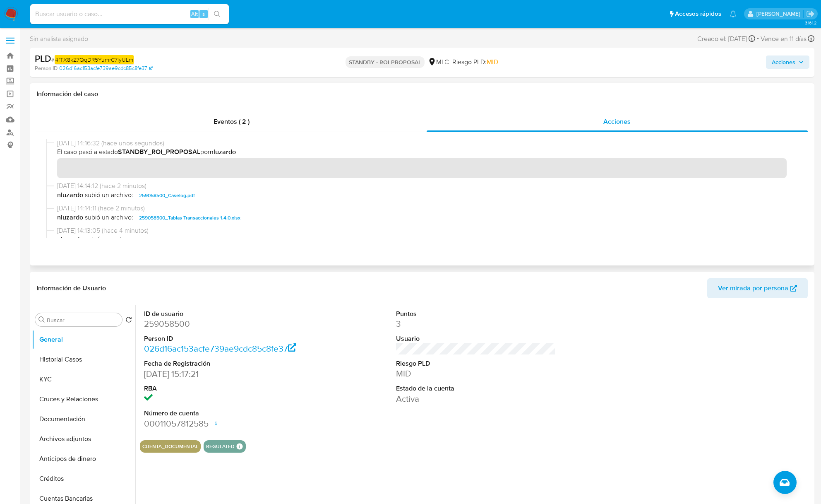
click at [204, 196] on span "nluzardo subió un archivo: 259058500_Caselog.pdf" at bounding box center [426, 195] width 738 height 10
click at [784, 67] on span "Acciones" at bounding box center [784, 61] width 24 height 13
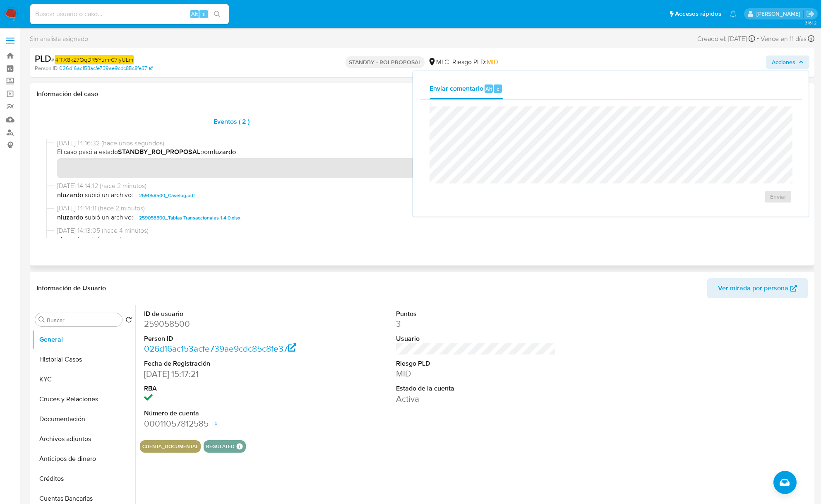
click at [356, 123] on div "Eventos ( 2 )" at bounding box center [231, 122] width 390 height 20
